Goal: Task Accomplishment & Management: Manage account settings

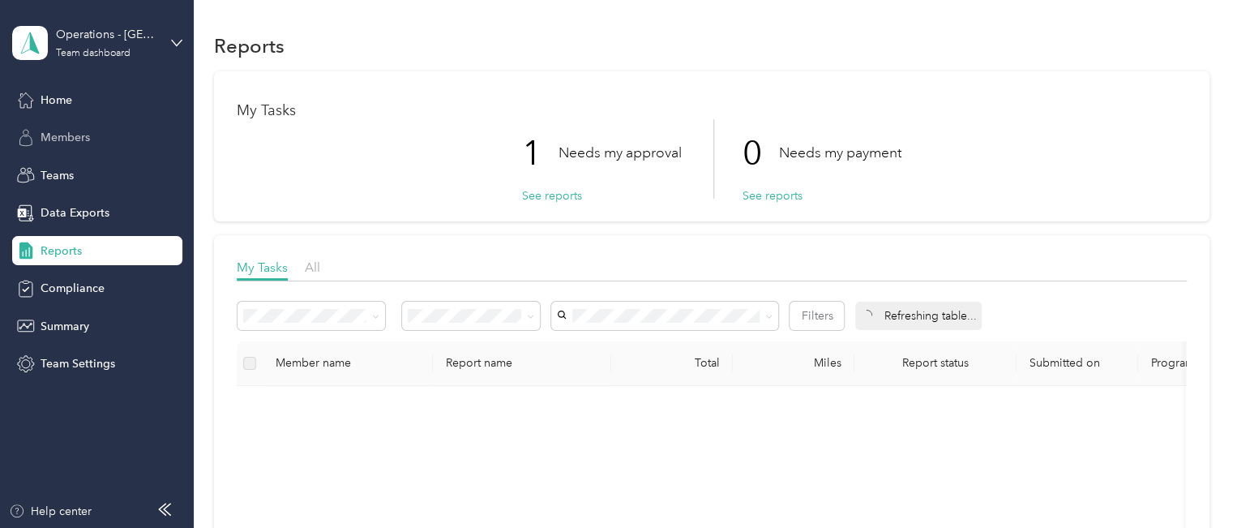
click at [71, 130] on span "Members" at bounding box center [65, 137] width 49 height 17
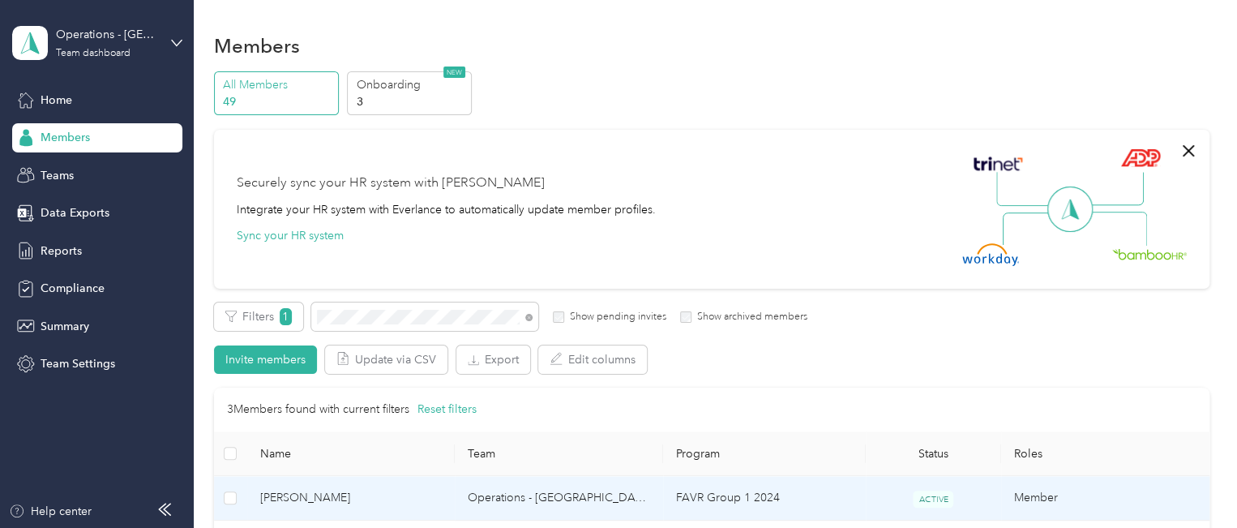
click at [338, 494] on span "[PERSON_NAME]" at bounding box center [351, 498] width 182 height 18
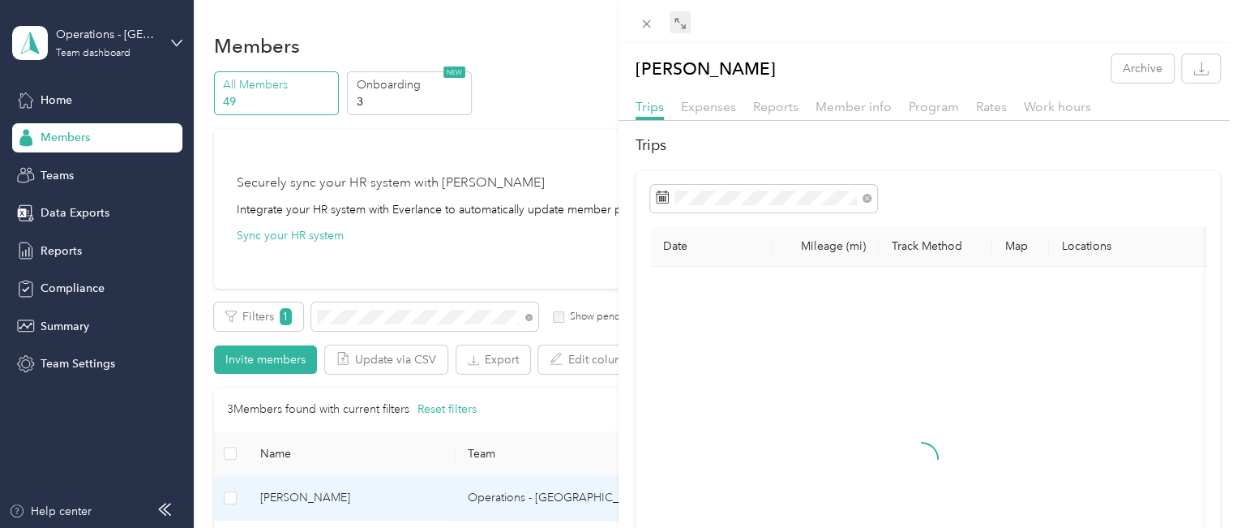
click at [678, 26] on icon at bounding box center [680, 23] width 13 height 13
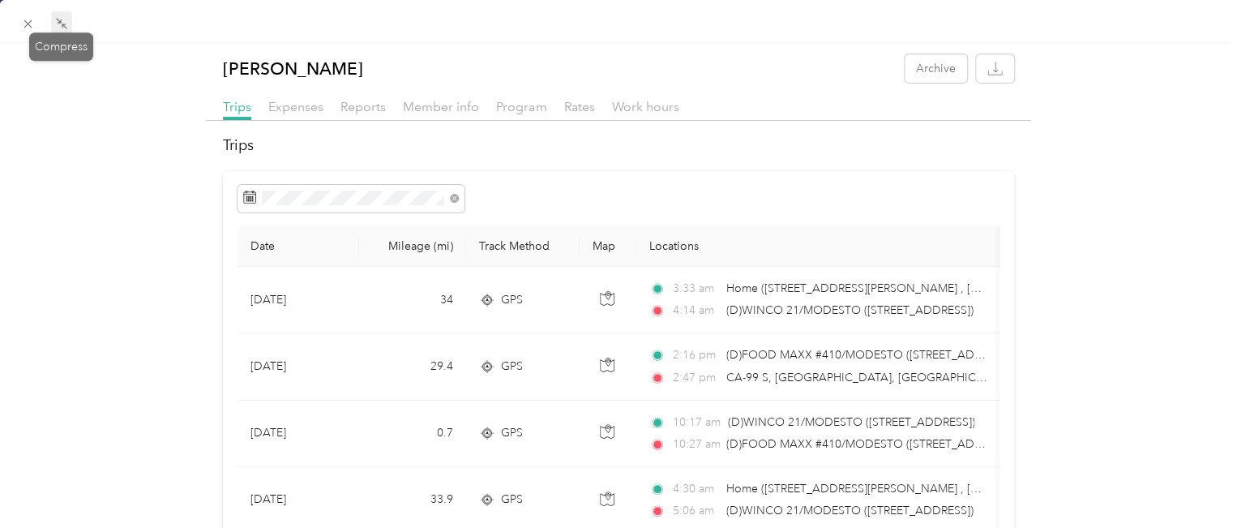
click at [58, 24] on icon at bounding box center [61, 23] width 13 height 13
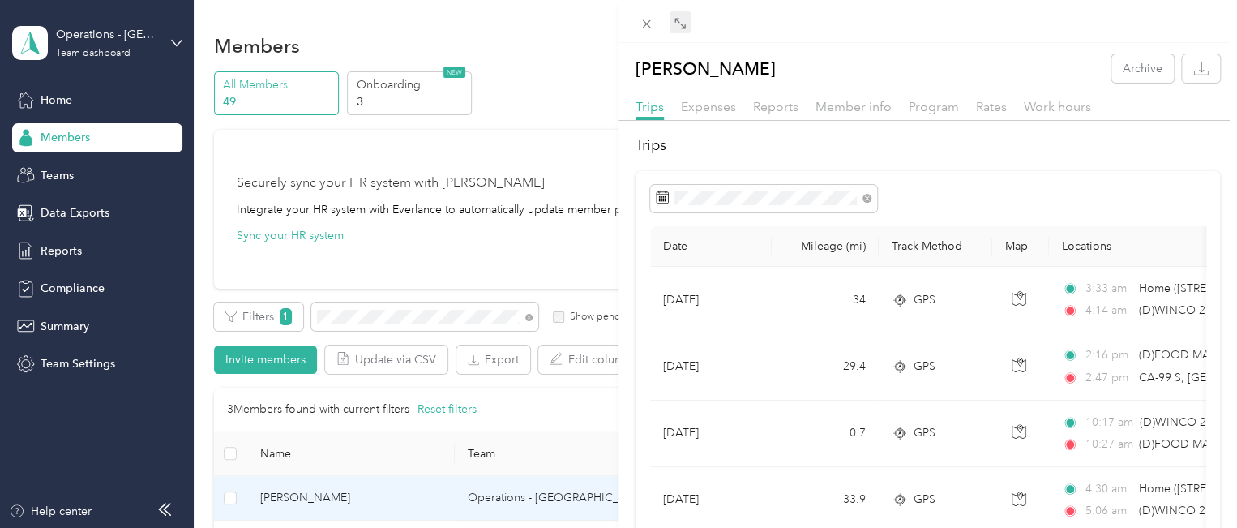
click at [363, 316] on div "[PERSON_NAME] Archive Trips Expenses Reports Member info Program Rates Work hou…" at bounding box center [618, 264] width 1237 height 528
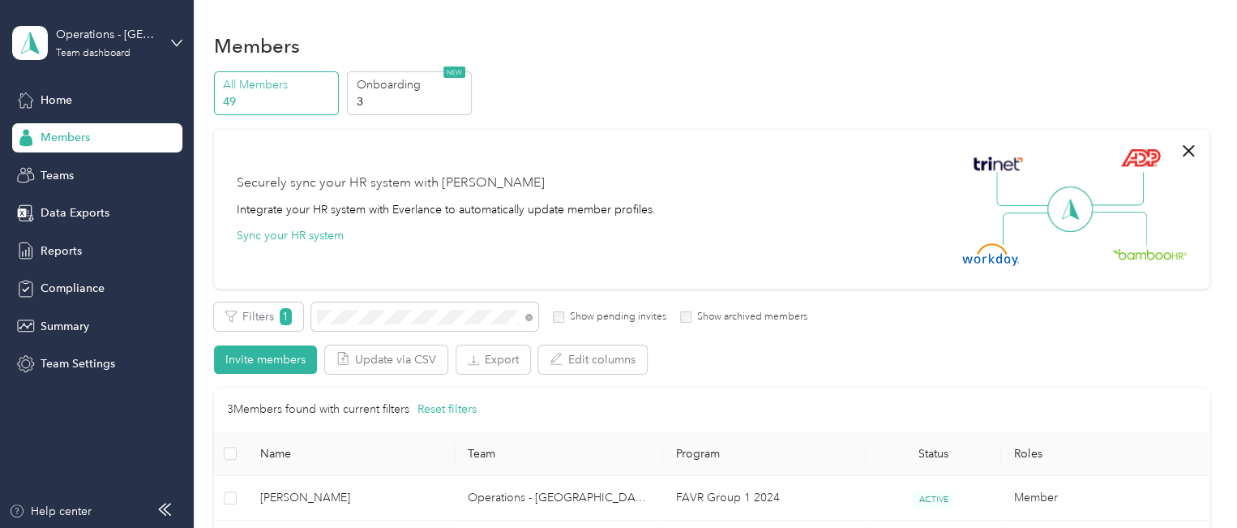
click at [363, 527] on div "Drag to resize Click to close [PERSON_NAME] Archive Trips Expenses Reports Memb…" at bounding box center [614, 528] width 1229 height 0
click at [363, 316] on div at bounding box center [618, 264] width 1237 height 528
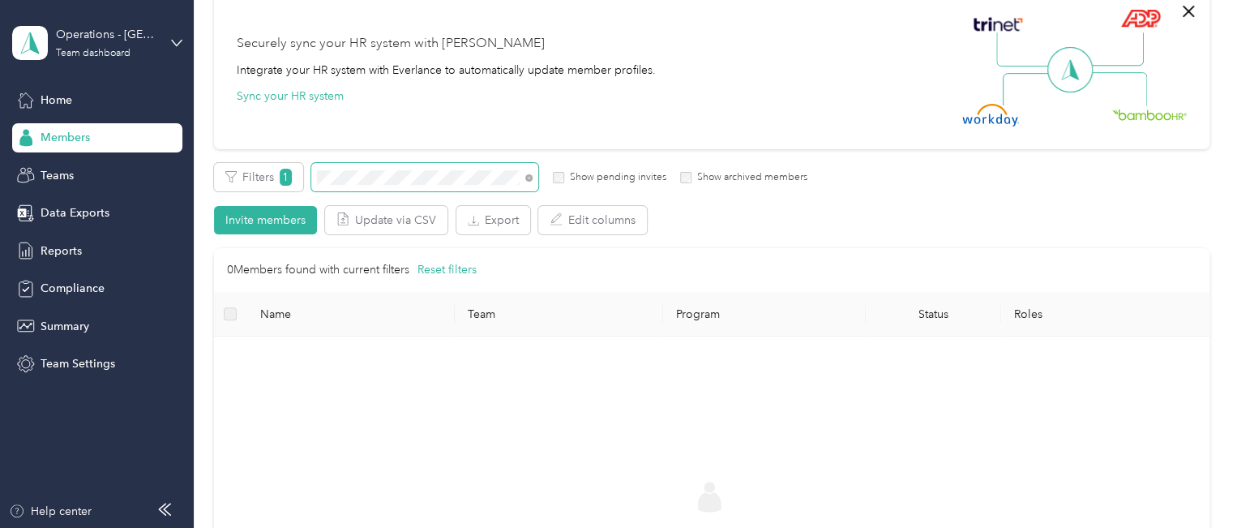
scroll to position [108, 0]
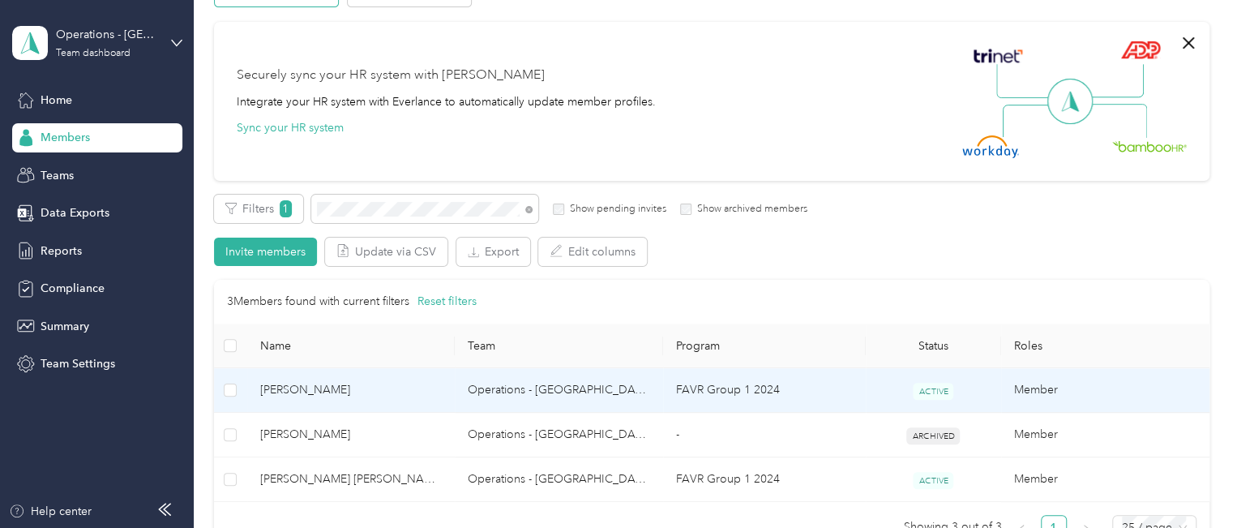
click at [327, 389] on span "[PERSON_NAME]" at bounding box center [351, 390] width 182 height 18
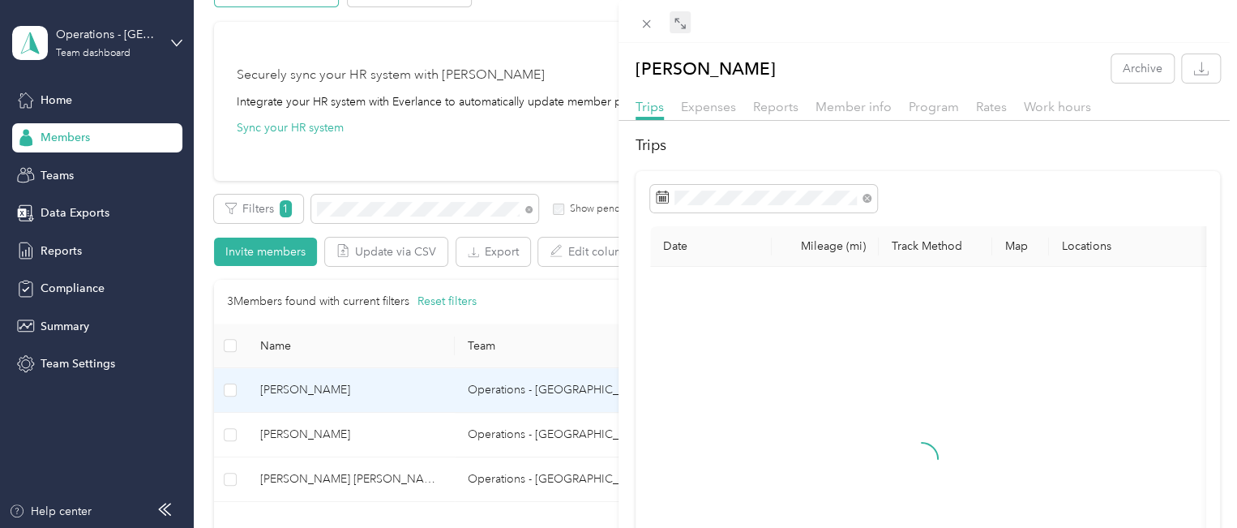
click at [678, 27] on icon at bounding box center [680, 23] width 13 height 13
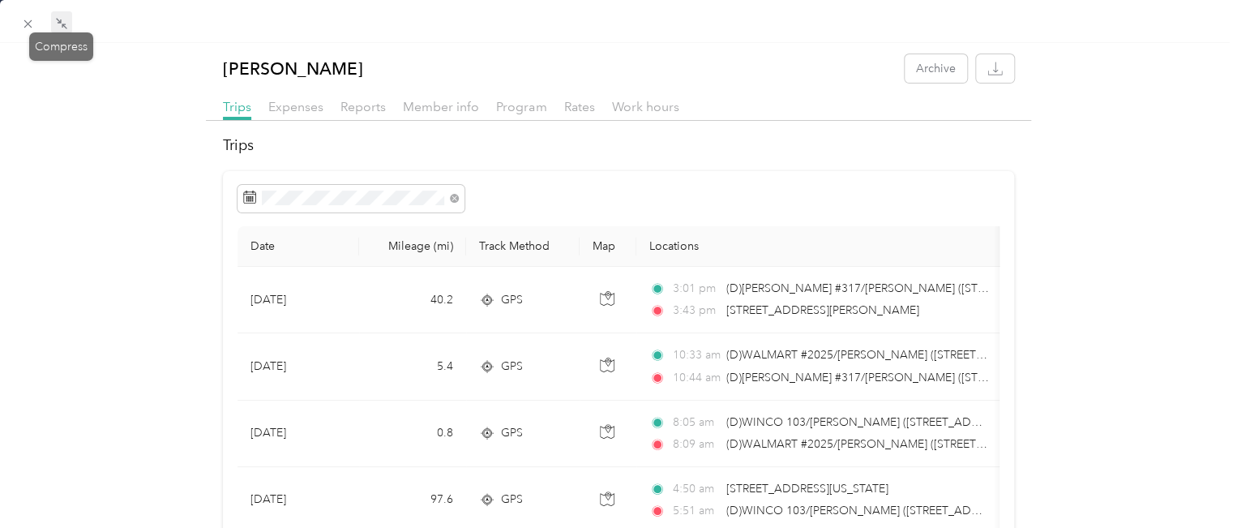
click at [64, 26] on icon at bounding box center [64, 26] width 5 height 5
